Goal: Use online tool/utility: Utilize a website feature to perform a specific function

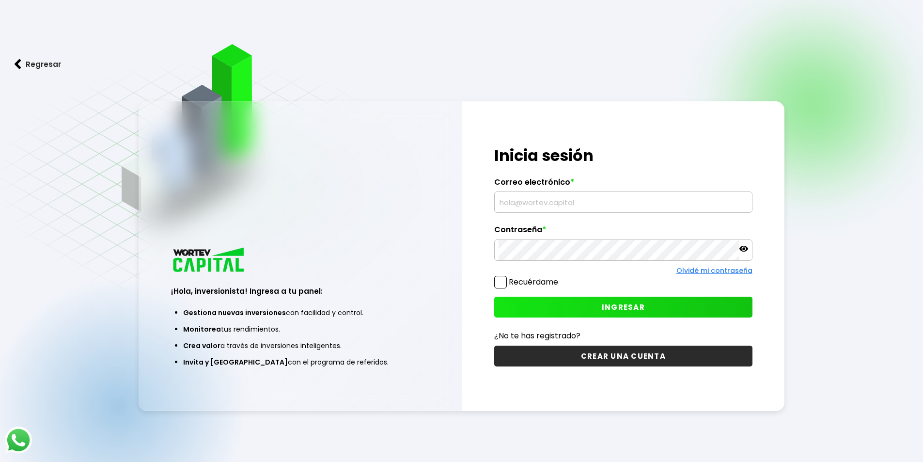
click at [584, 207] on input "text" at bounding box center [622, 202] width 249 height 20
type input "emunozgarcia@hotmail.com"
click at [746, 247] on icon at bounding box center [743, 249] width 9 height 6
click at [576, 315] on button "INGRESAR" at bounding box center [623, 306] width 258 height 21
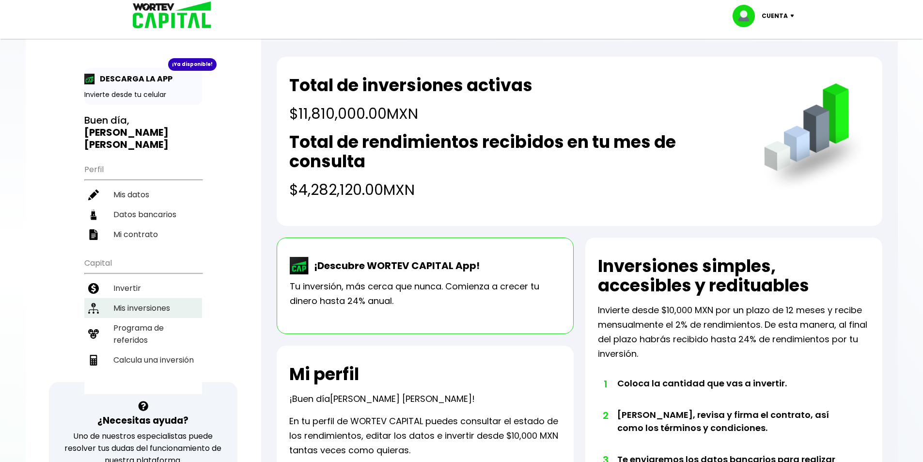
click at [156, 298] on li "Mis inversiones" at bounding box center [143, 308] width 118 height 20
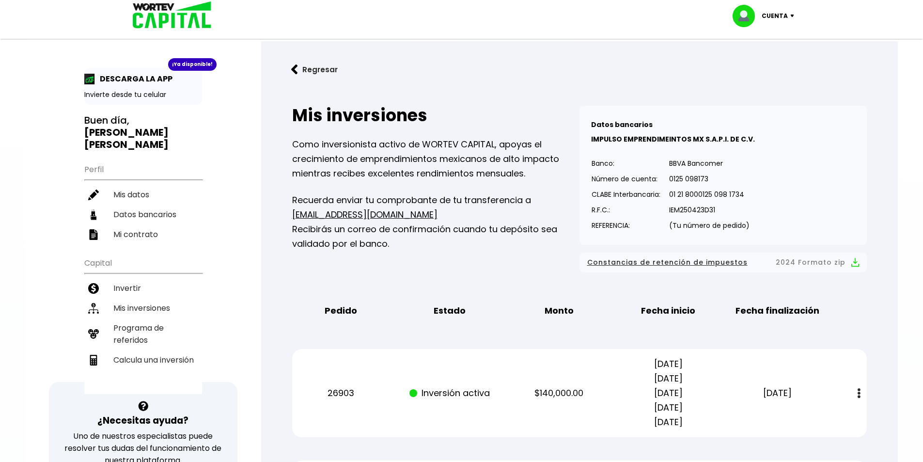
click at [296, 71] on img at bounding box center [294, 69] width 7 height 10
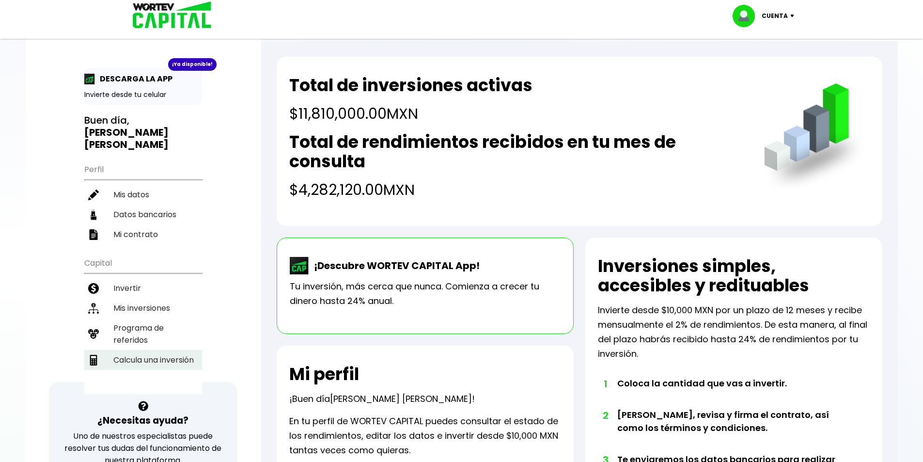
click at [157, 350] on li "Calcula una inversión" at bounding box center [143, 360] width 118 height 20
select select "1"
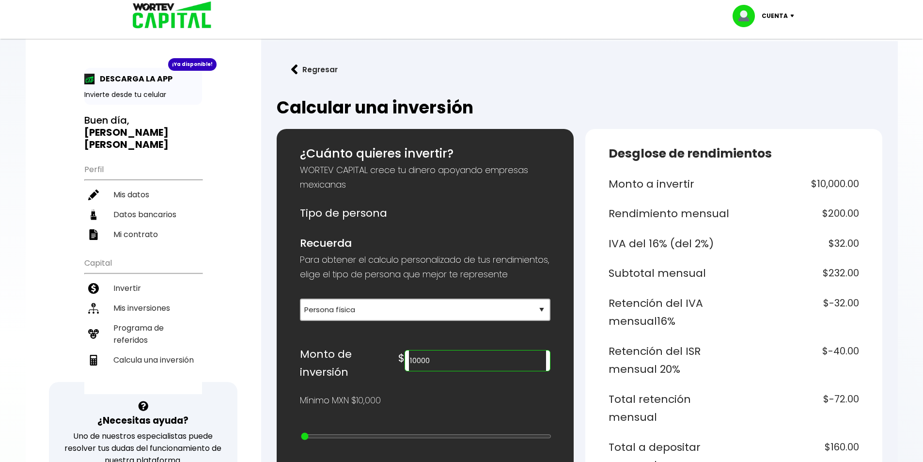
drag, startPoint x: 463, startPoint y: 375, endPoint x: 500, endPoint y: 375, distance: 36.8
click at [463, 370] on input "10000" at bounding box center [477, 360] width 137 height 20
type input "100000"
click at [836, 108] on h2 "Calcular una inversión" at bounding box center [579, 107] width 605 height 19
click at [296, 71] on img at bounding box center [294, 69] width 7 height 10
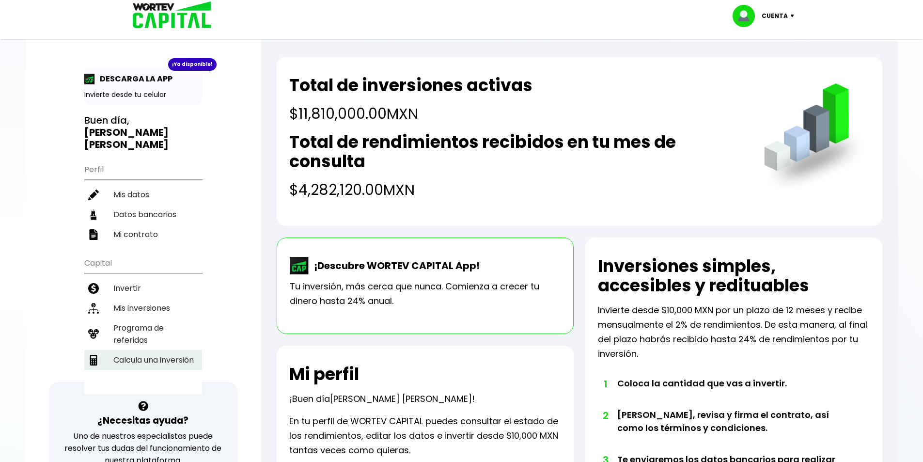
click at [174, 354] on li "Calcula una inversión" at bounding box center [143, 360] width 118 height 20
select select "1"
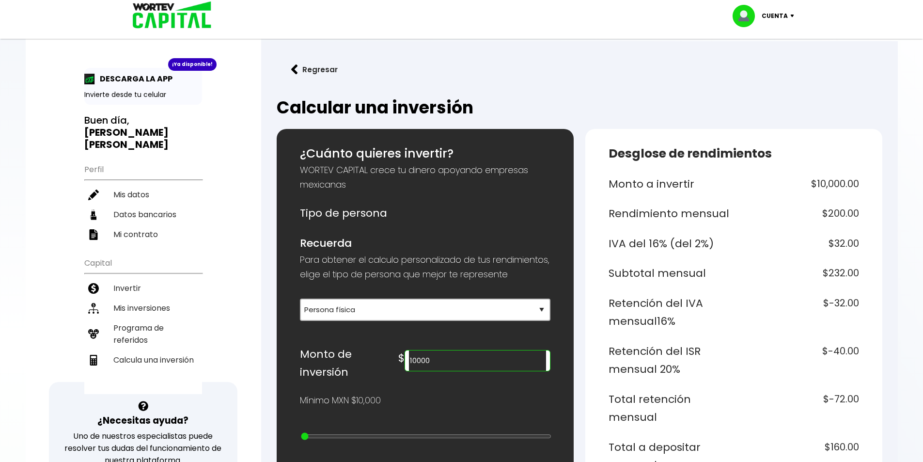
drag, startPoint x: 491, startPoint y: 377, endPoint x: 448, endPoint y: 376, distance: 42.6
click at [448, 371] on div "$ 10000" at bounding box center [474, 358] width 152 height 26
type input "11810000"
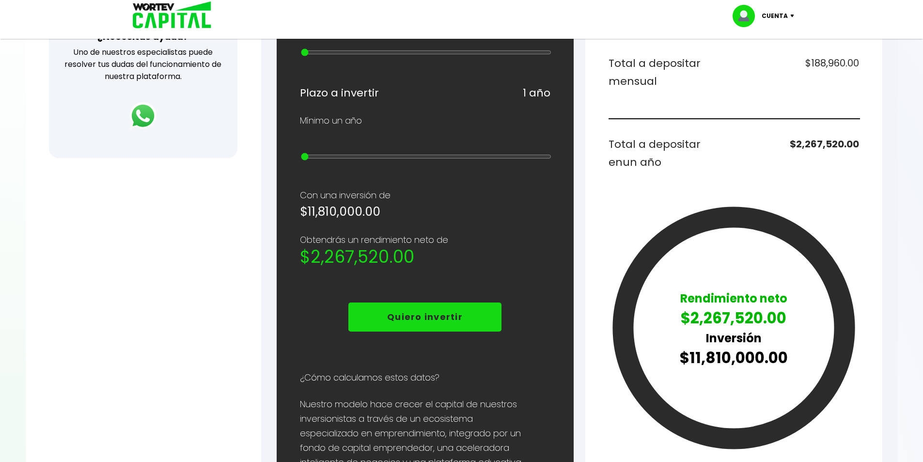
scroll to position [387, 0]
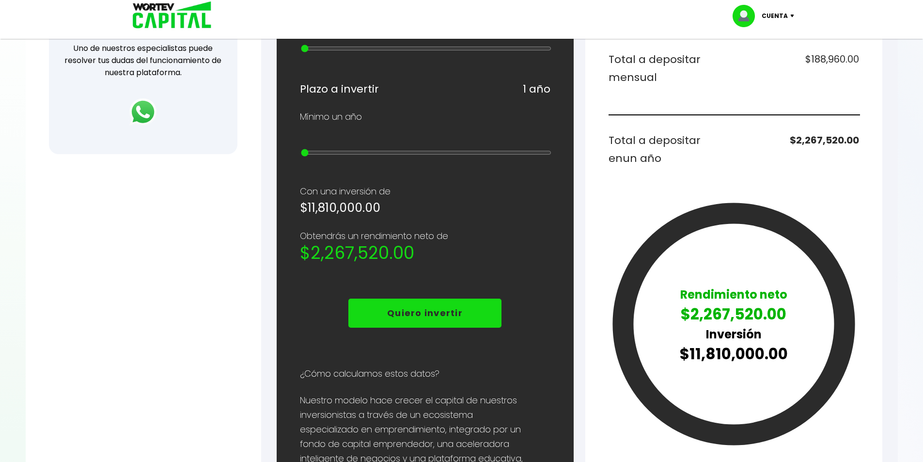
click at [318, 154] on input "range" at bounding box center [426, 153] width 250 height 8
drag, startPoint x: 306, startPoint y: 154, endPoint x: 319, endPoint y: 155, distance: 13.6
click at [319, 155] on input "range" at bounding box center [426, 153] width 250 height 8
drag, startPoint x: 332, startPoint y: 159, endPoint x: 416, endPoint y: 163, distance: 84.3
click at [416, 156] on input "range" at bounding box center [426, 153] width 250 height 8
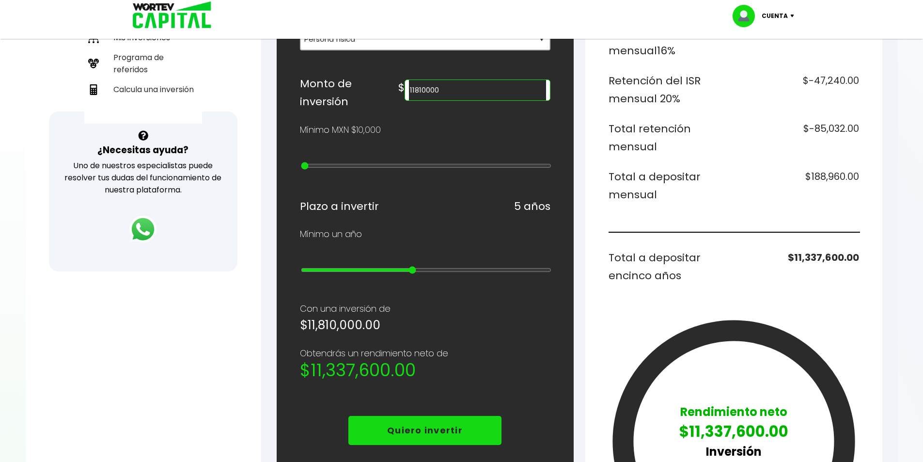
scroll to position [242, 0]
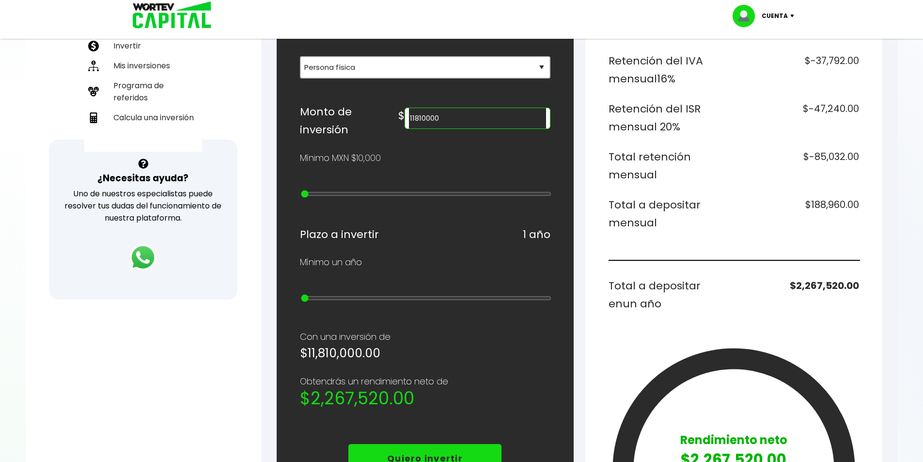
drag, startPoint x: 411, startPoint y: 300, endPoint x: 166, endPoint y: 306, distance: 245.6
type input "1"
click at [301, 302] on input "range" at bounding box center [426, 298] width 250 height 8
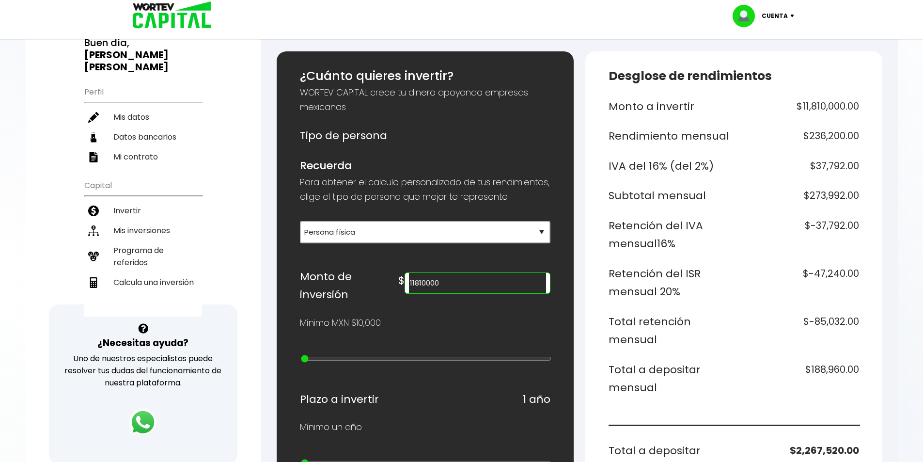
scroll to position [0, 0]
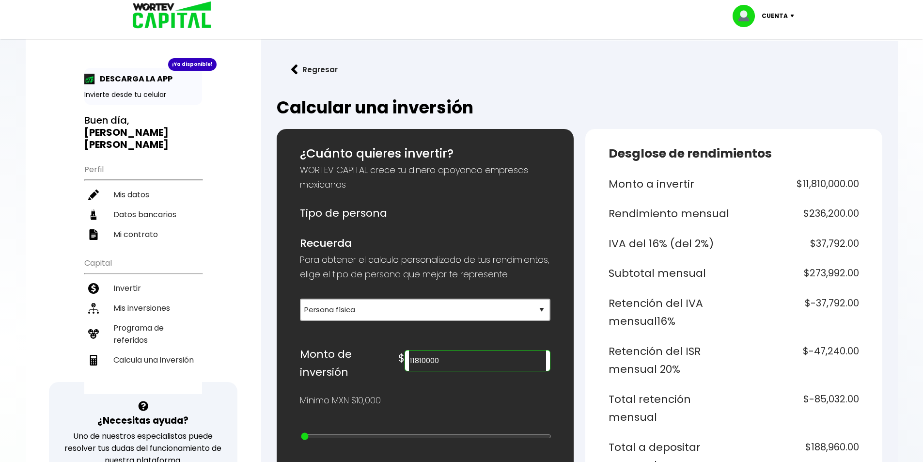
click at [299, 68] on button "Regresar" at bounding box center [315, 70] width 76 height 26
